Goal: Information Seeking & Learning: Understand process/instructions

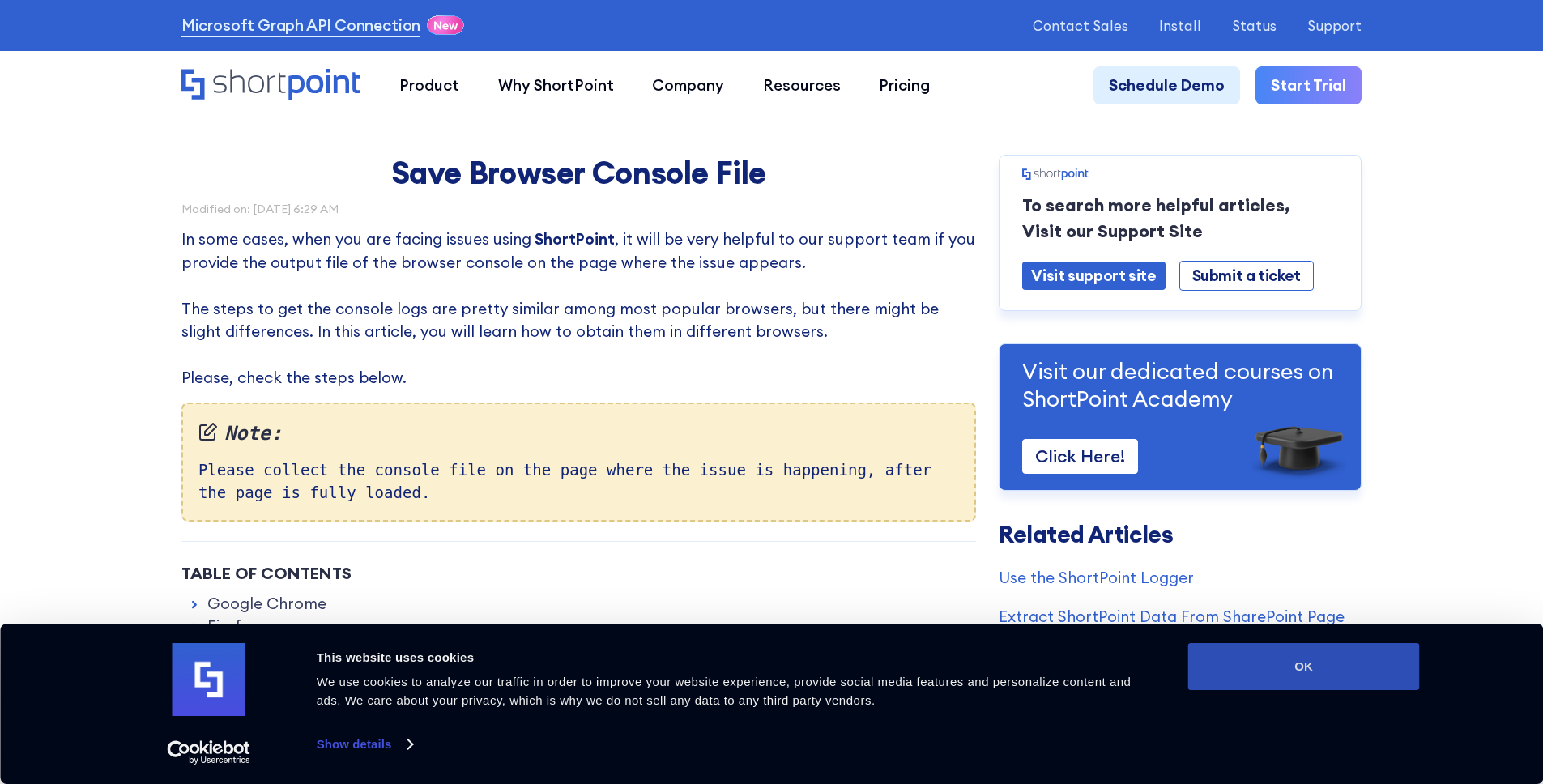
click at [1351, 677] on button "OK" at bounding box center [1304, 667] width 231 height 47
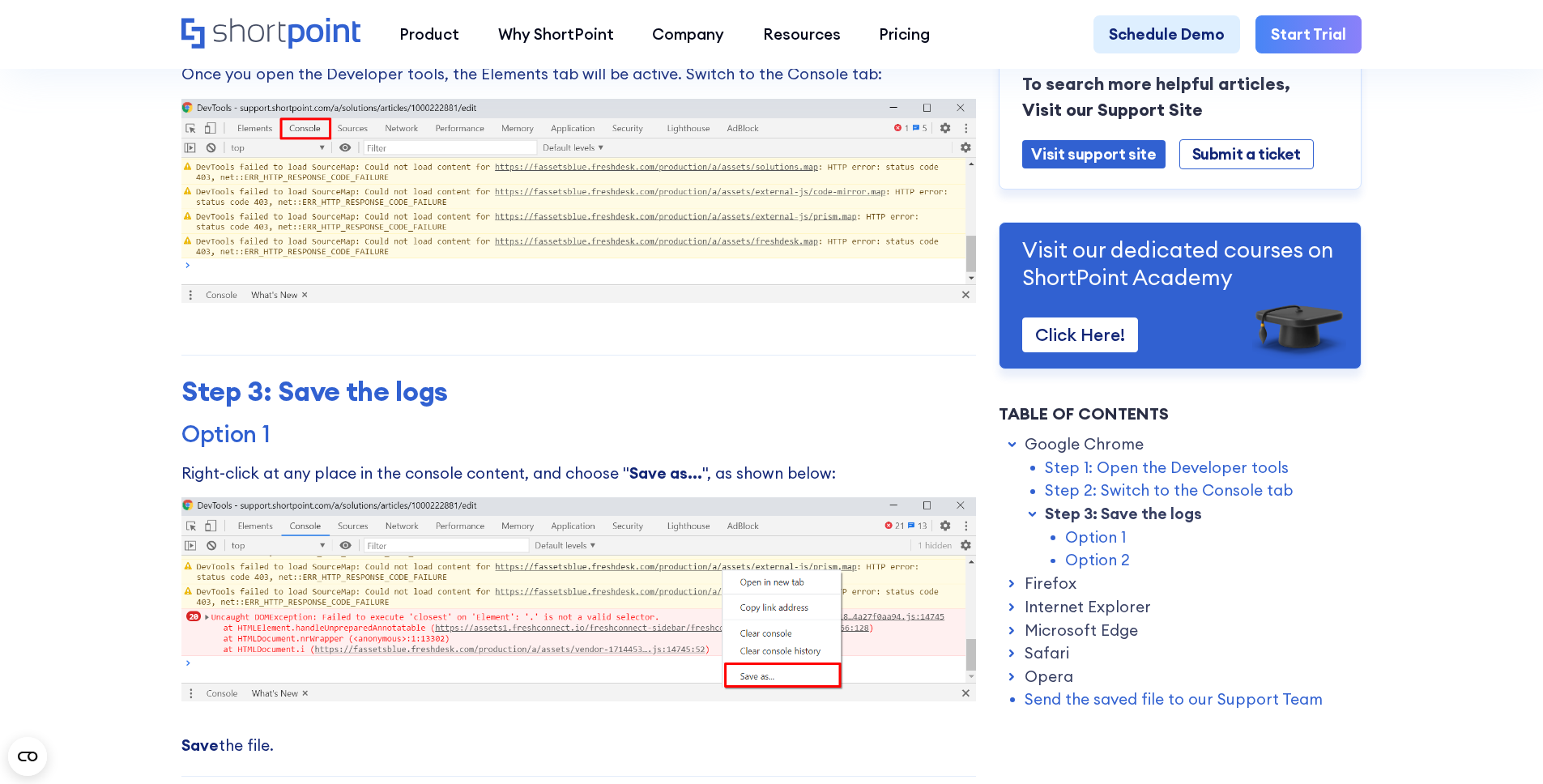
scroll to position [1280, 0]
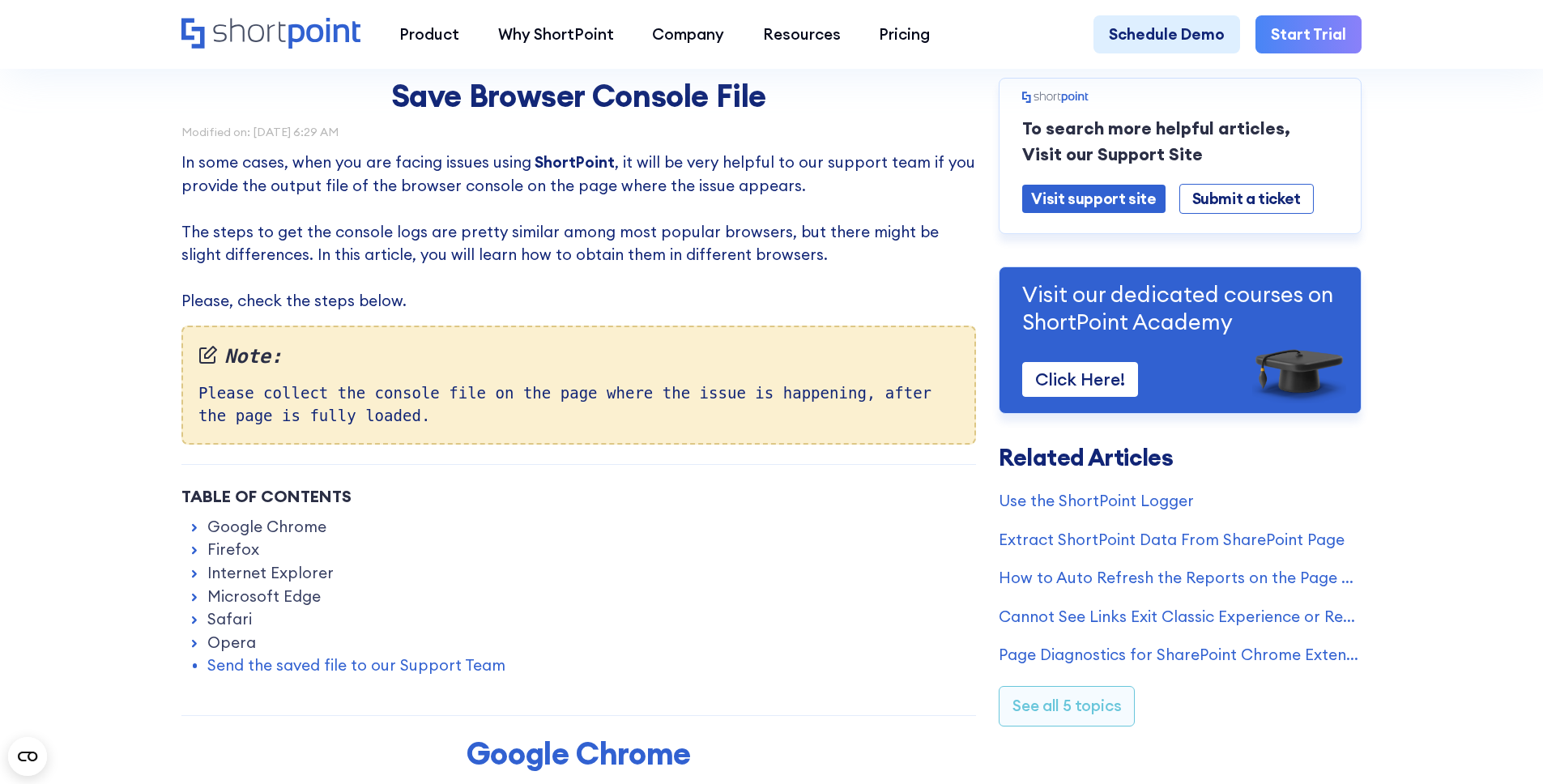
scroll to position [77, 0]
click at [238, 531] on link "Google Chrome" at bounding box center [267, 526] width 119 height 24
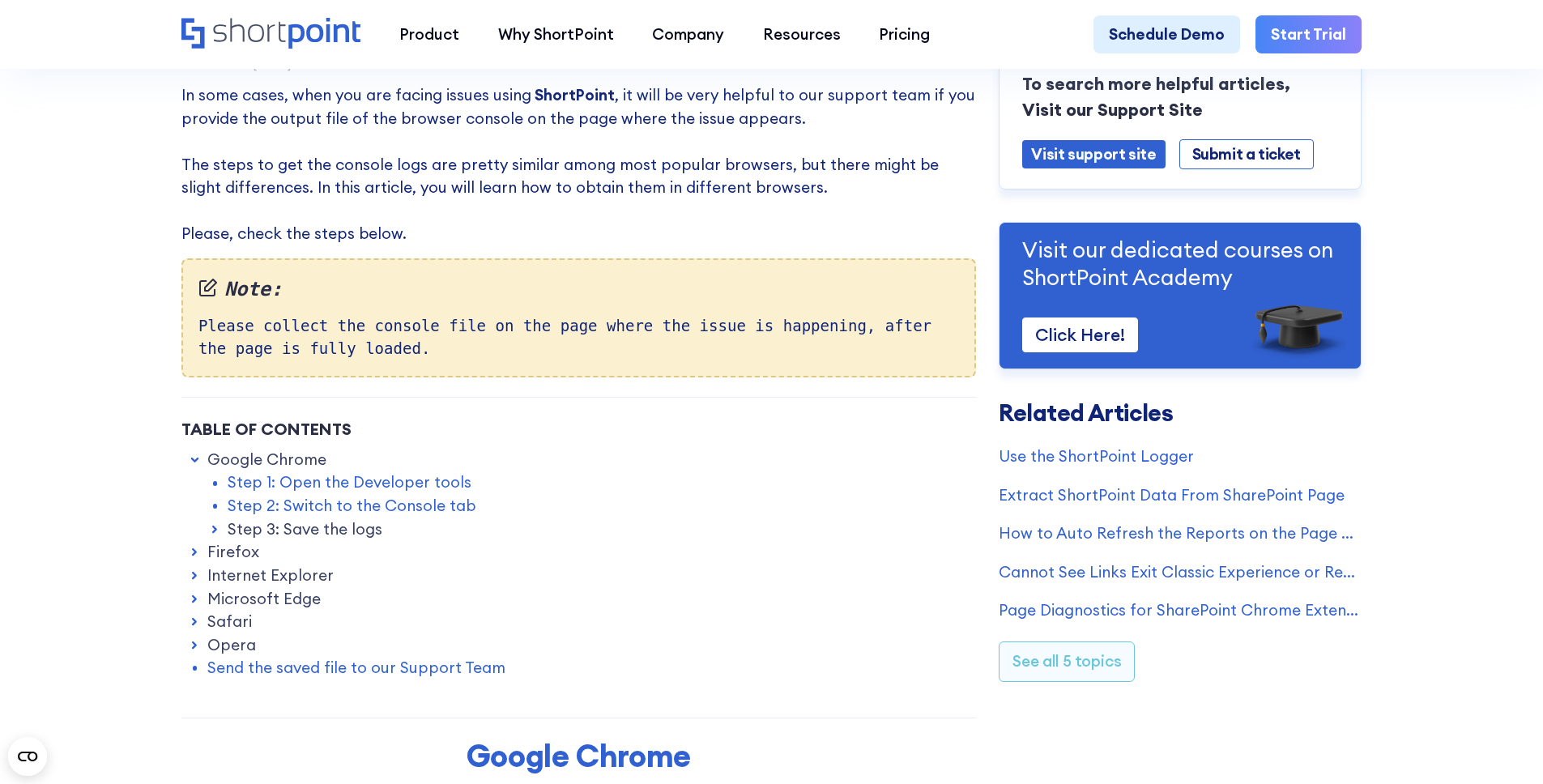
scroll to position [0, 0]
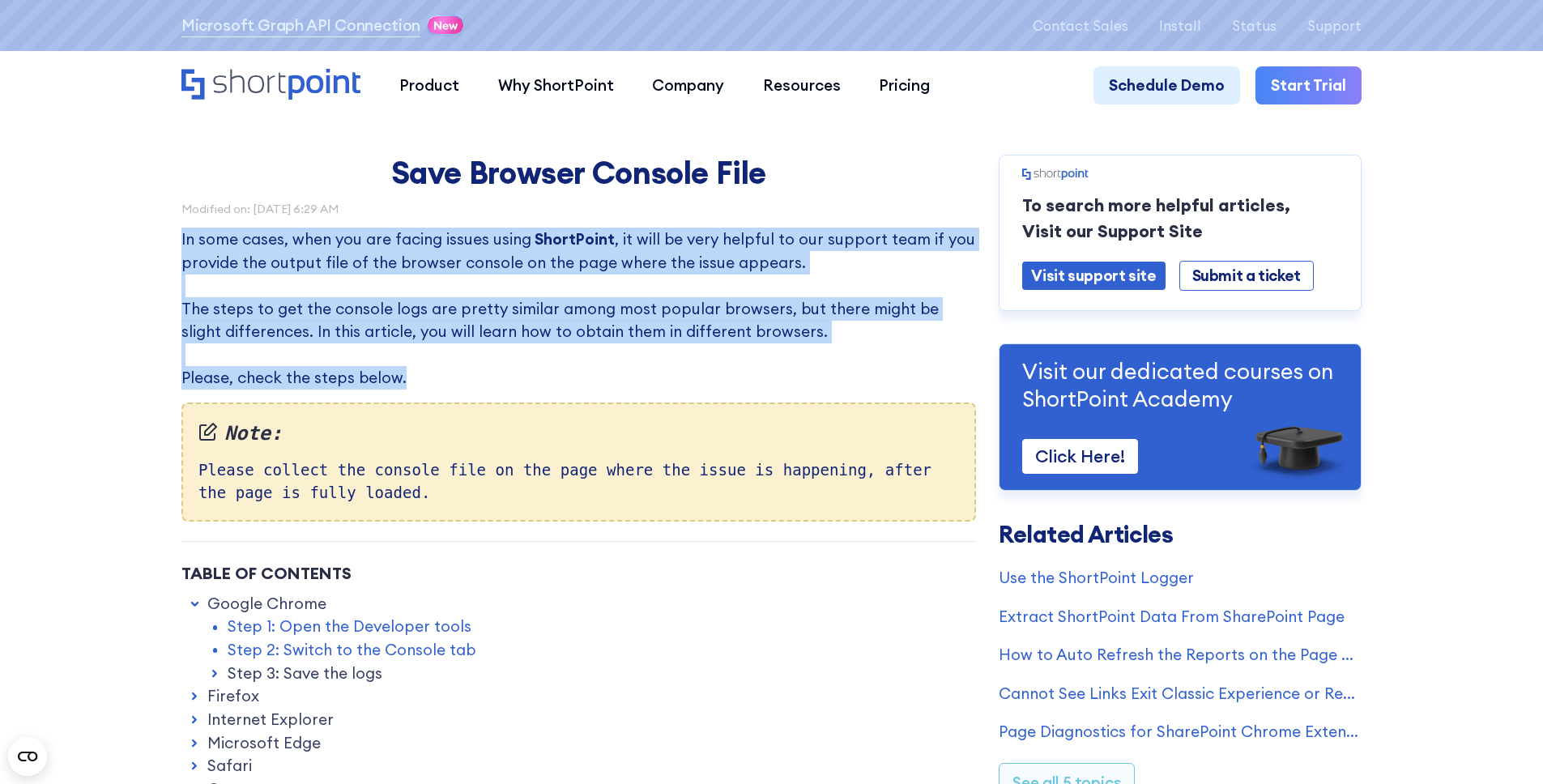
drag, startPoint x: 177, startPoint y: 237, endPoint x: 477, endPoint y: 377, distance: 331.1
click at [477, 377] on p "In some cases, when you are facing issues using ShortPoint , it will be very he…" at bounding box center [579, 308] width 795 height 162
copy p "In some cases, when you are facing issues using ShortPoint , it will be very he…"
click at [189, 236] on p "In some cases, when you are facing issues using ShortPoint , it will be very he…" at bounding box center [579, 308] width 795 height 162
drag, startPoint x: 178, startPoint y: 238, endPoint x: 410, endPoint y: 383, distance: 273.6
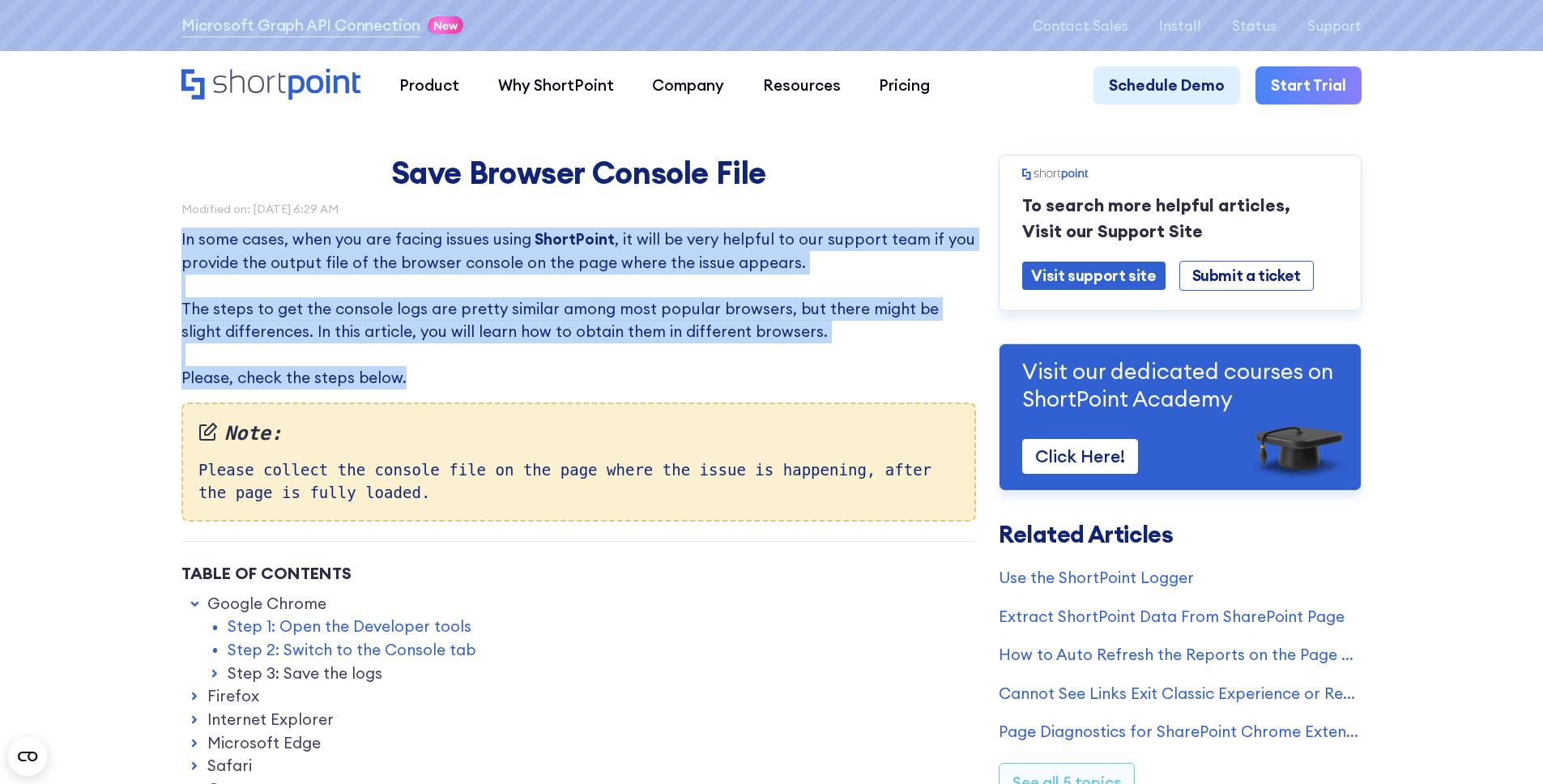
click at [410, 383] on p "In some cases, when you are facing issues using ShortPoint , it will be very he…" at bounding box center [579, 308] width 795 height 162
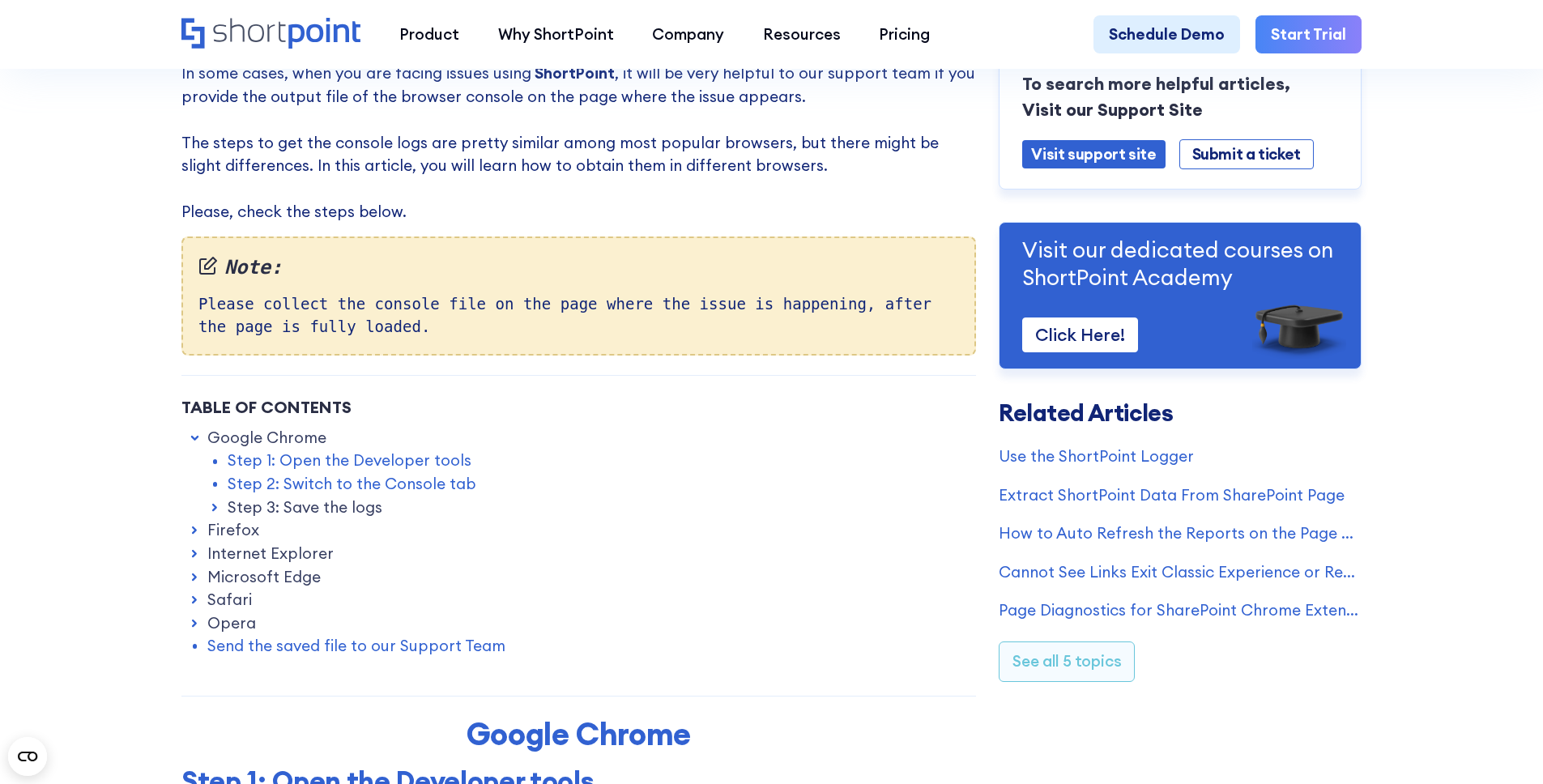
click at [387, 466] on link "Step 1: Open the Developer tools" at bounding box center [348, 460] width 243 height 24
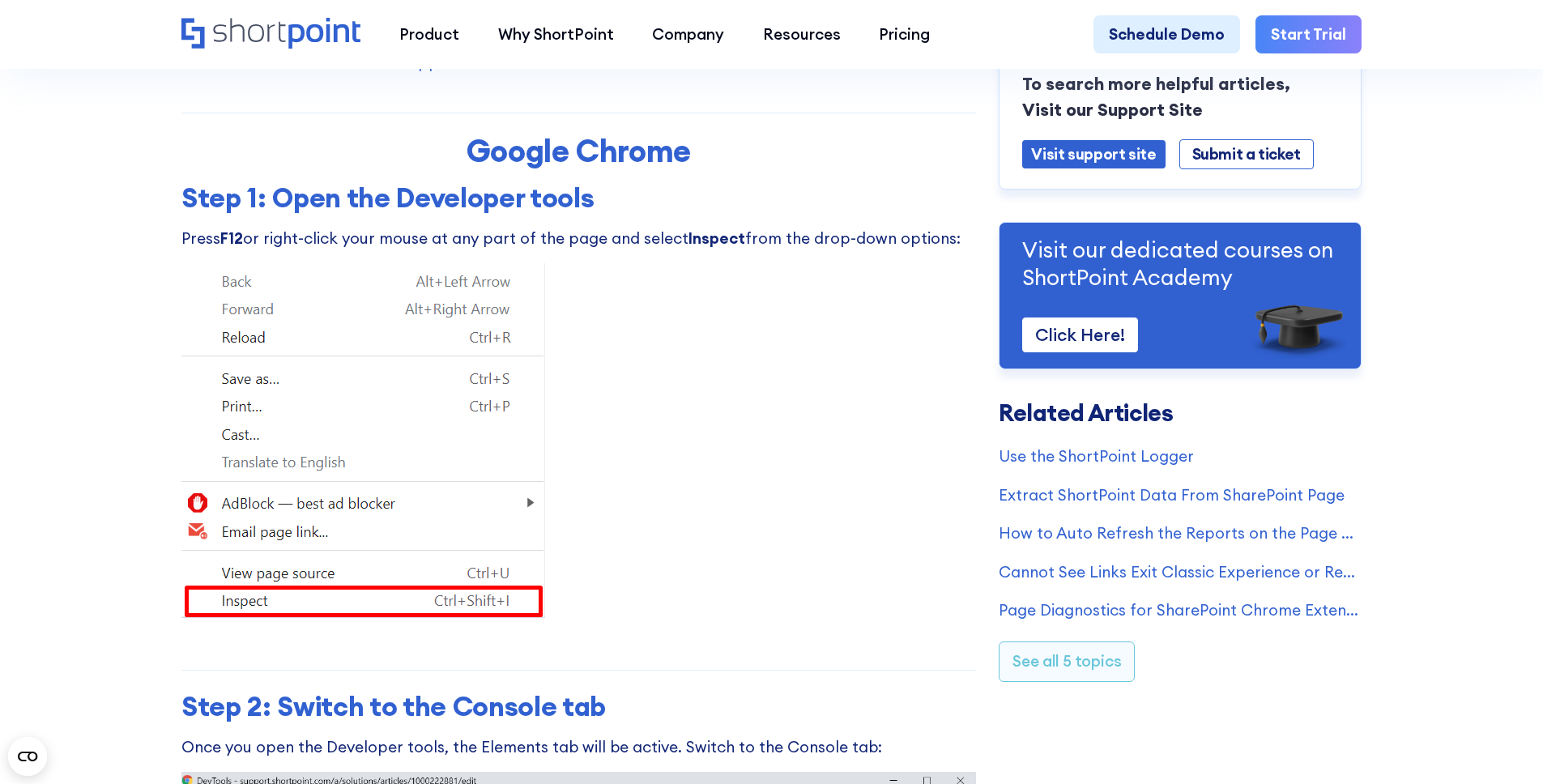
scroll to position [765, 0]
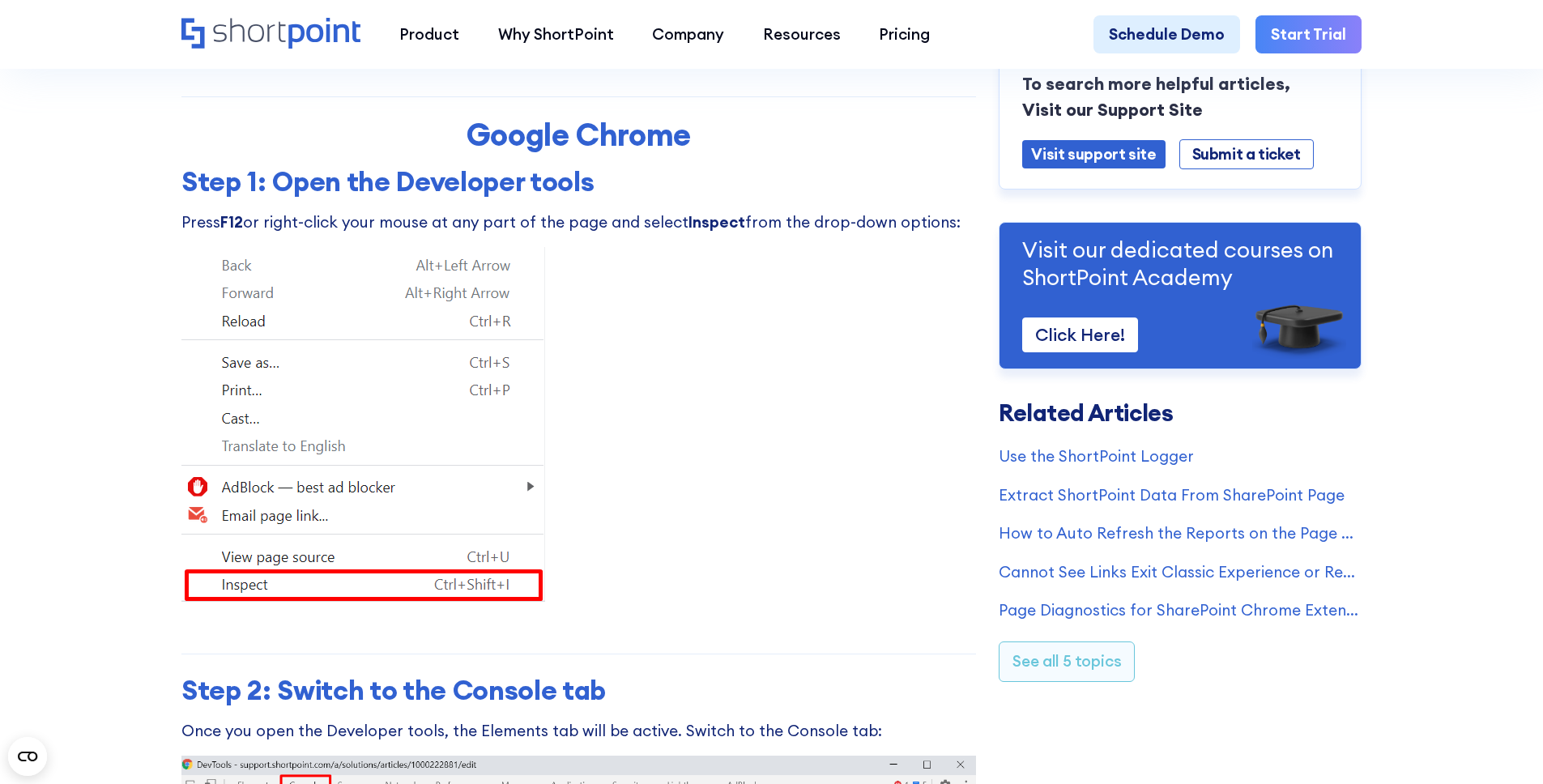
click at [264, 230] on p "Press F12 or right-click your mouse at any part of the page and select Inspect …" at bounding box center [579, 222] width 795 height 24
click at [246, 194] on h3 "Step 1: Open the Developer tools" at bounding box center [579, 182] width 795 height 33
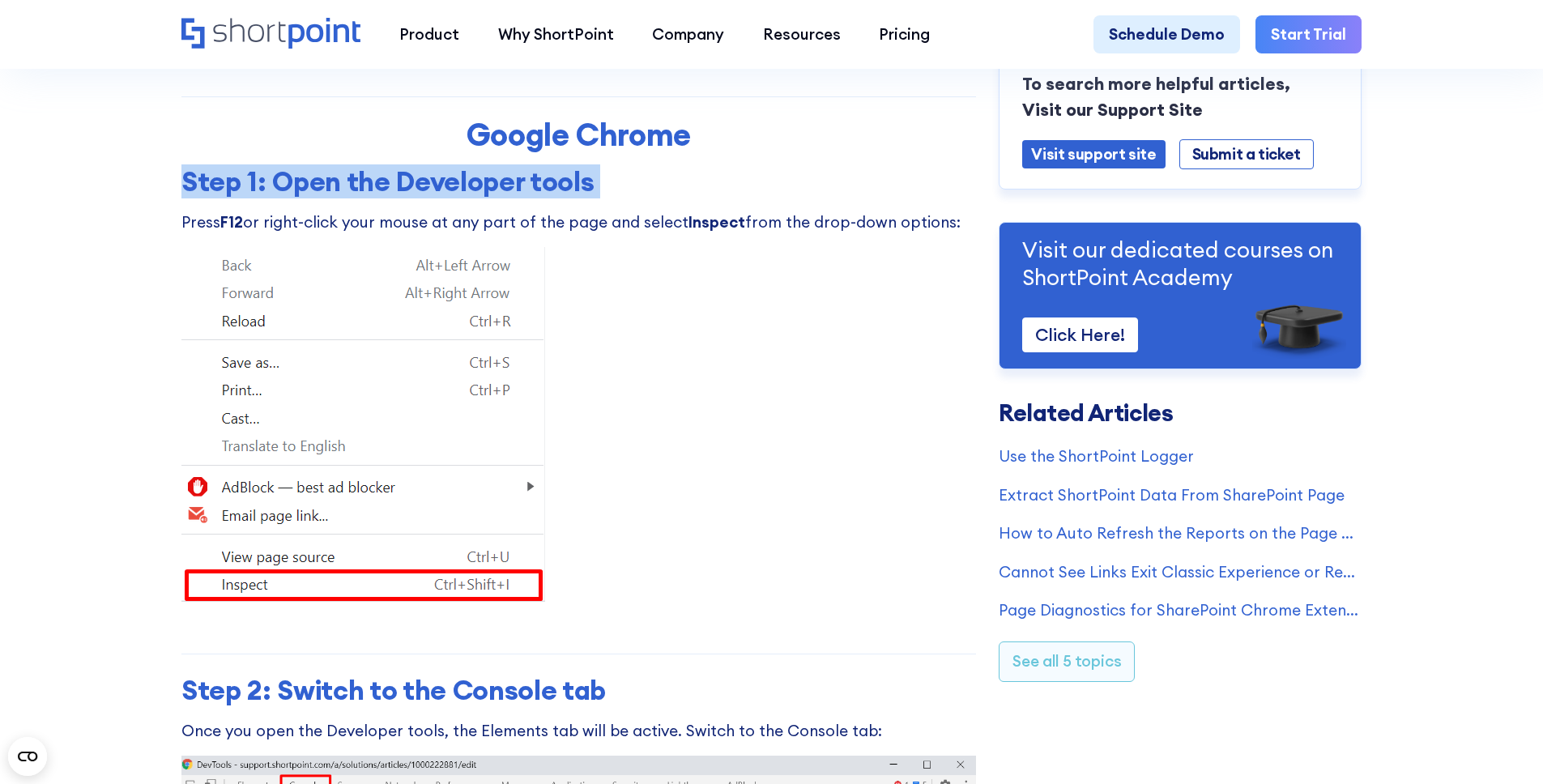
click at [246, 194] on h3 "Step 1: Open the Developer tools" at bounding box center [579, 182] width 795 height 33
copy h3 "Step 1: Open the Developer tools"
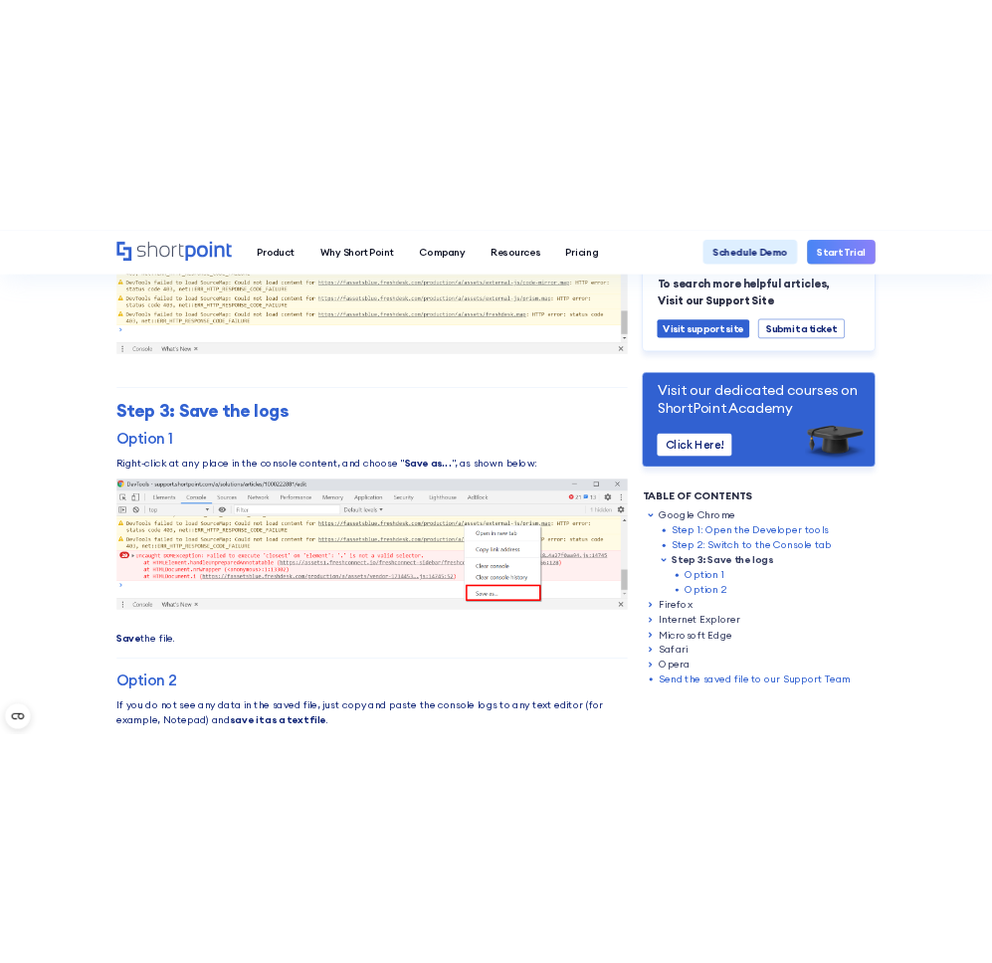
scroll to position [1897, 0]
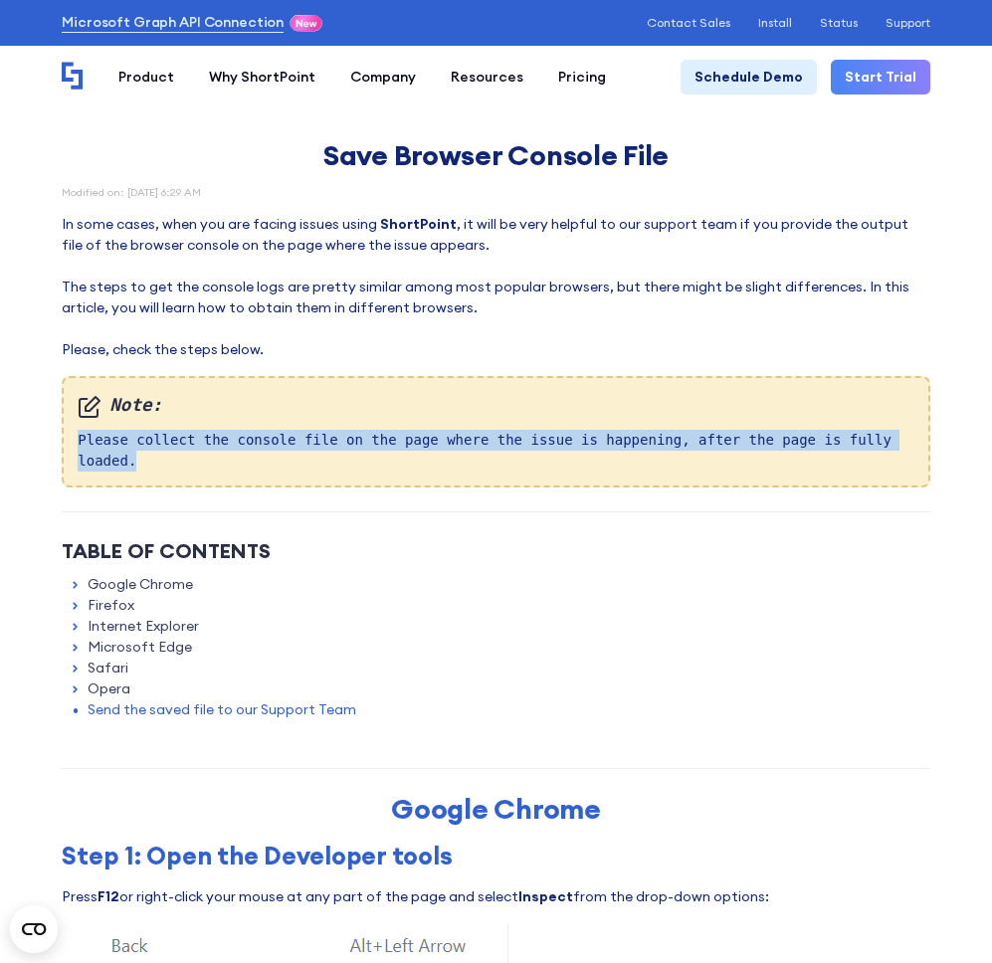
drag, startPoint x: 184, startPoint y: 457, endPoint x: 78, endPoint y: 434, distance: 109.1
click at [78, 434] on div "Note: Please collect the console file on the page where the issue is happening,…" at bounding box center [495, 431] width 867 height 111
copy div "Please collect the console file on the page where the issue is happening, after…"
